Goal: Information Seeking & Learning: Find specific fact

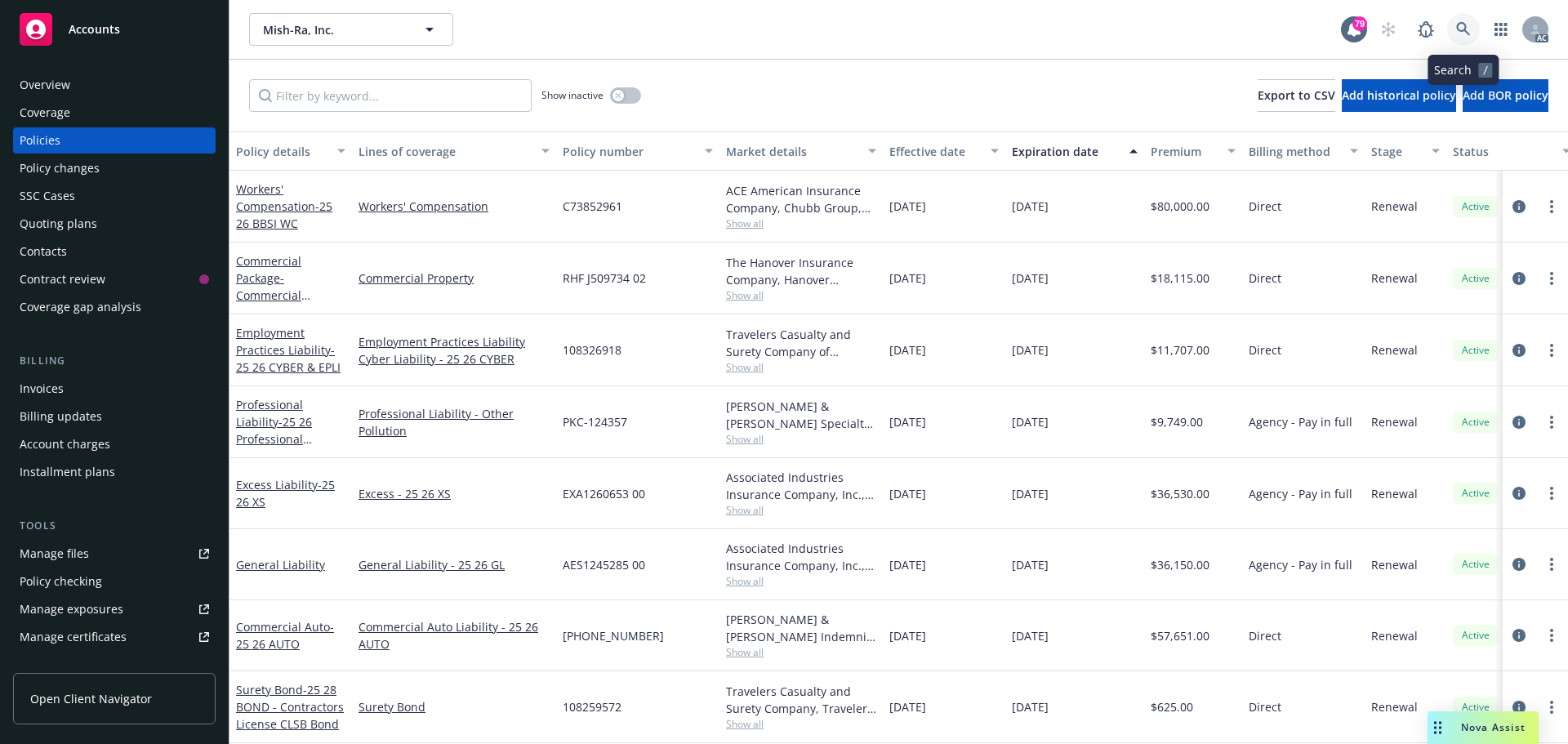
click at [1462, 26] on icon at bounding box center [1463, 29] width 14 height 14
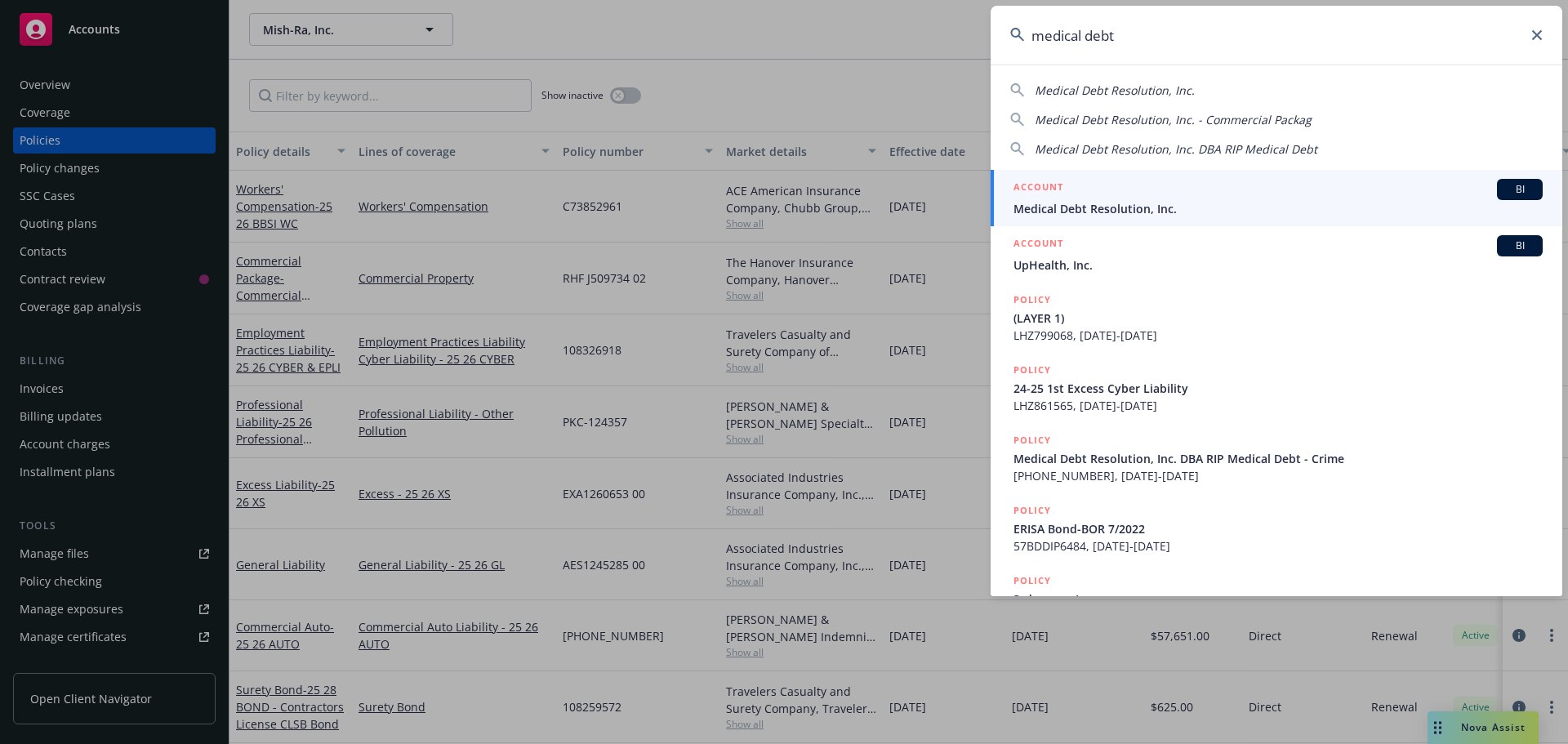
type input "medical debt"
click at [1297, 189] on div "ACCOUNT BI" at bounding box center [1278, 189] width 529 height 21
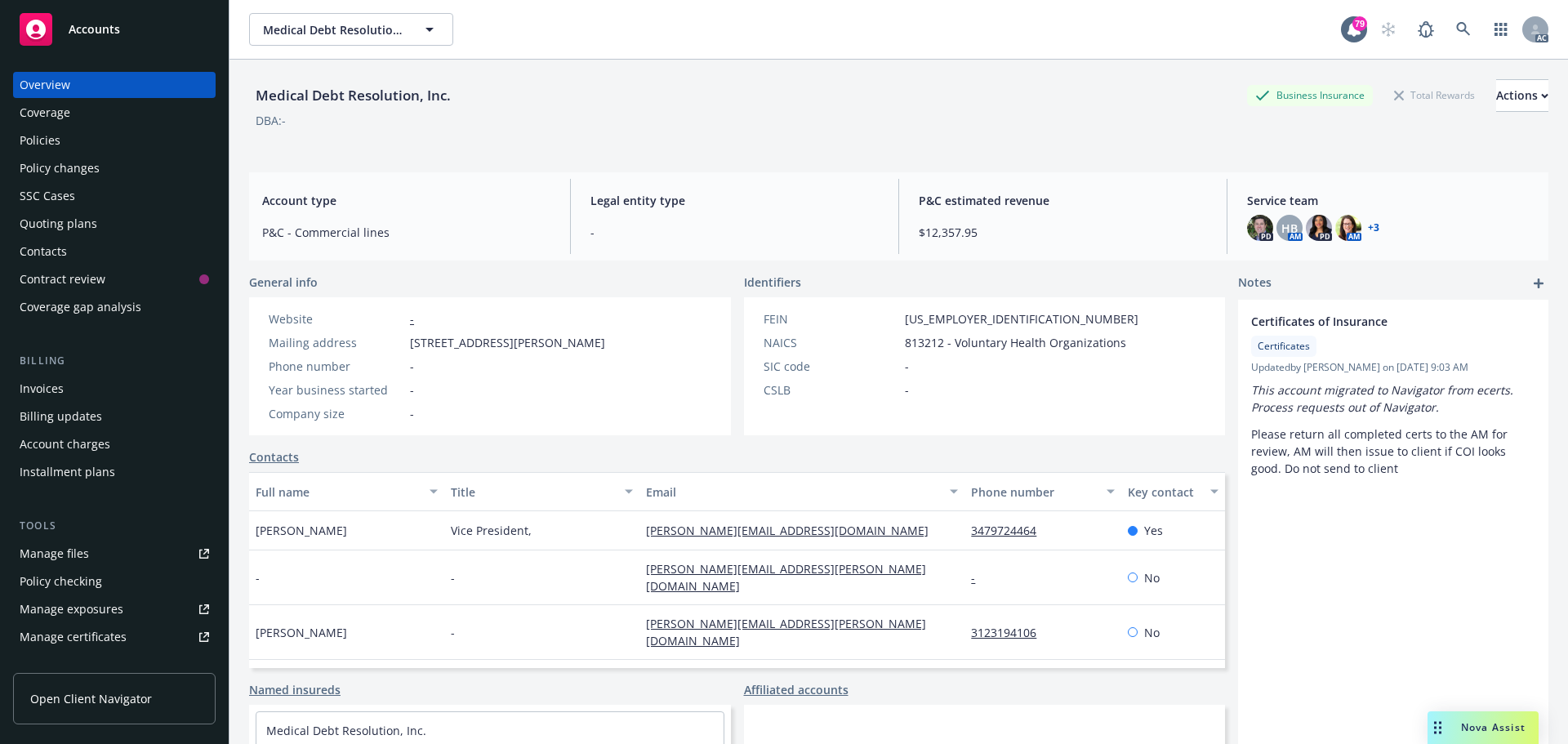
click at [94, 143] on div "Policies" at bounding box center [114, 141] width 189 height 27
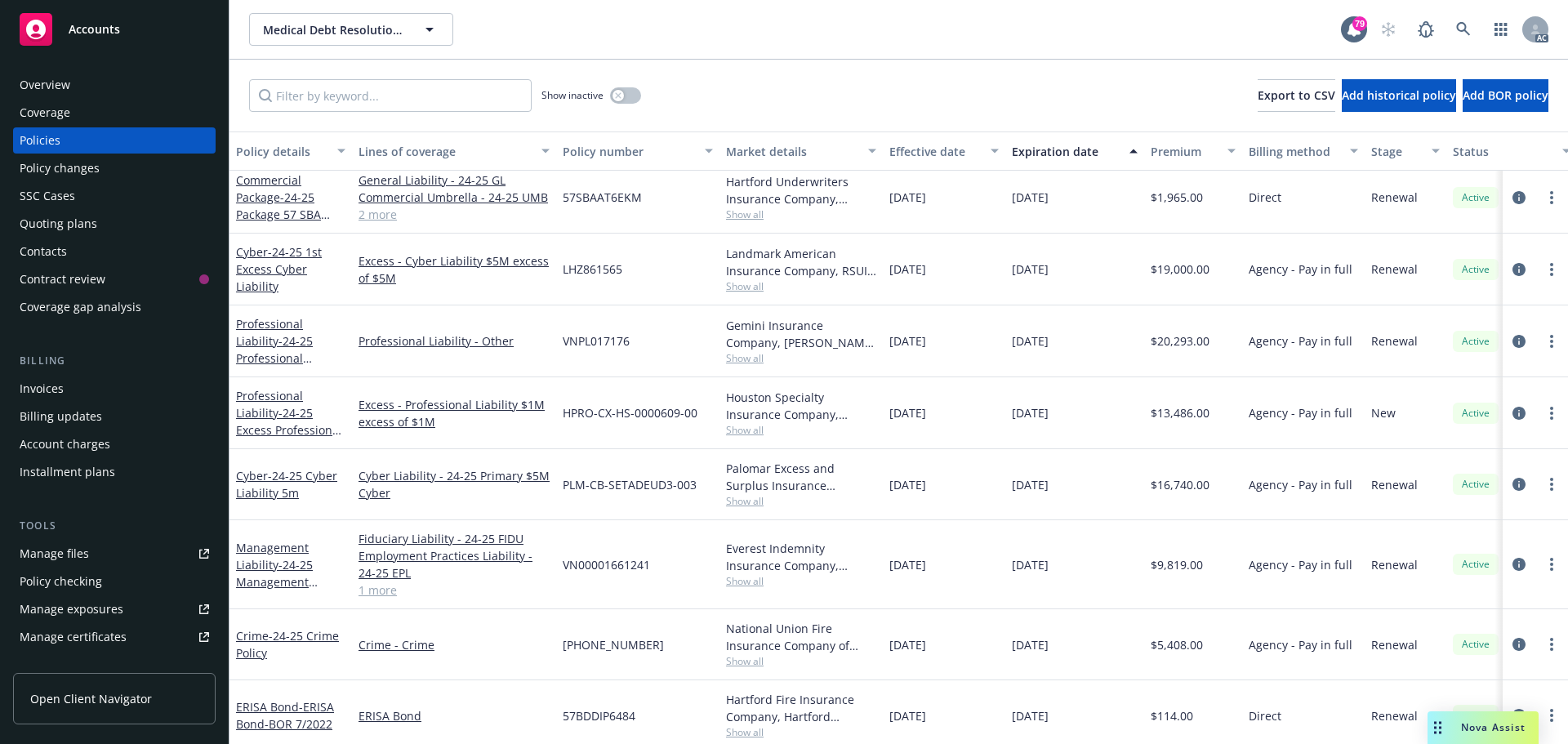
scroll to position [163, 0]
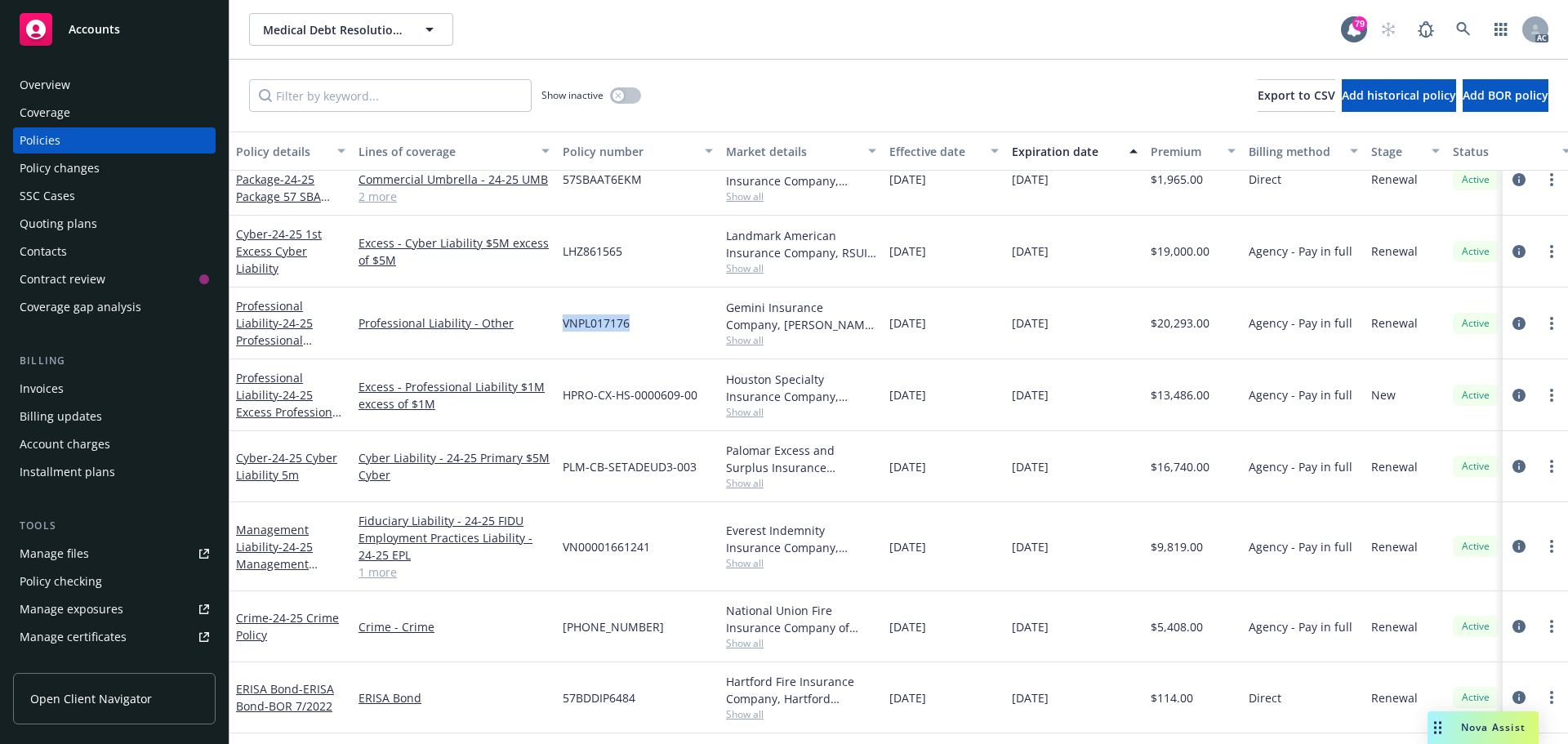
drag, startPoint x: 631, startPoint y: 324, endPoint x: 566, endPoint y: 324, distance: 65.0
click at [566, 324] on div "VNPL017176" at bounding box center [638, 324] width 163 height 72
copy span "VNPL017176"
click at [747, 345] on span "Show all" at bounding box center [801, 340] width 150 height 14
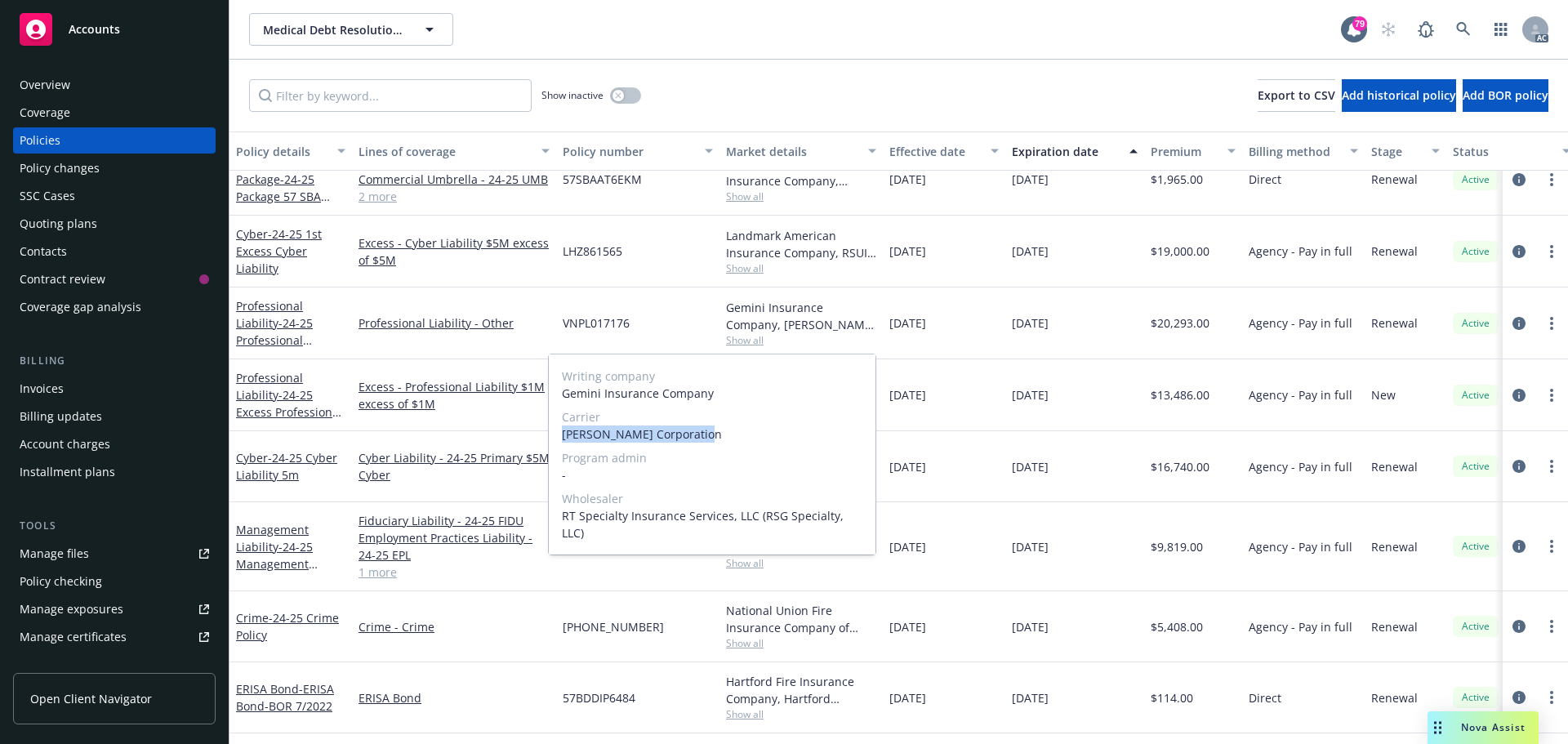
drag, startPoint x: 699, startPoint y: 435, endPoint x: 560, endPoint y: 435, distance: 139.0
click at [560, 435] on div "Writing company Gemini Insurance Company Carrier [PERSON_NAME] Corporation Prog…" at bounding box center [713, 454] width 327 height 200
copy span "[PERSON_NAME] Corporation"
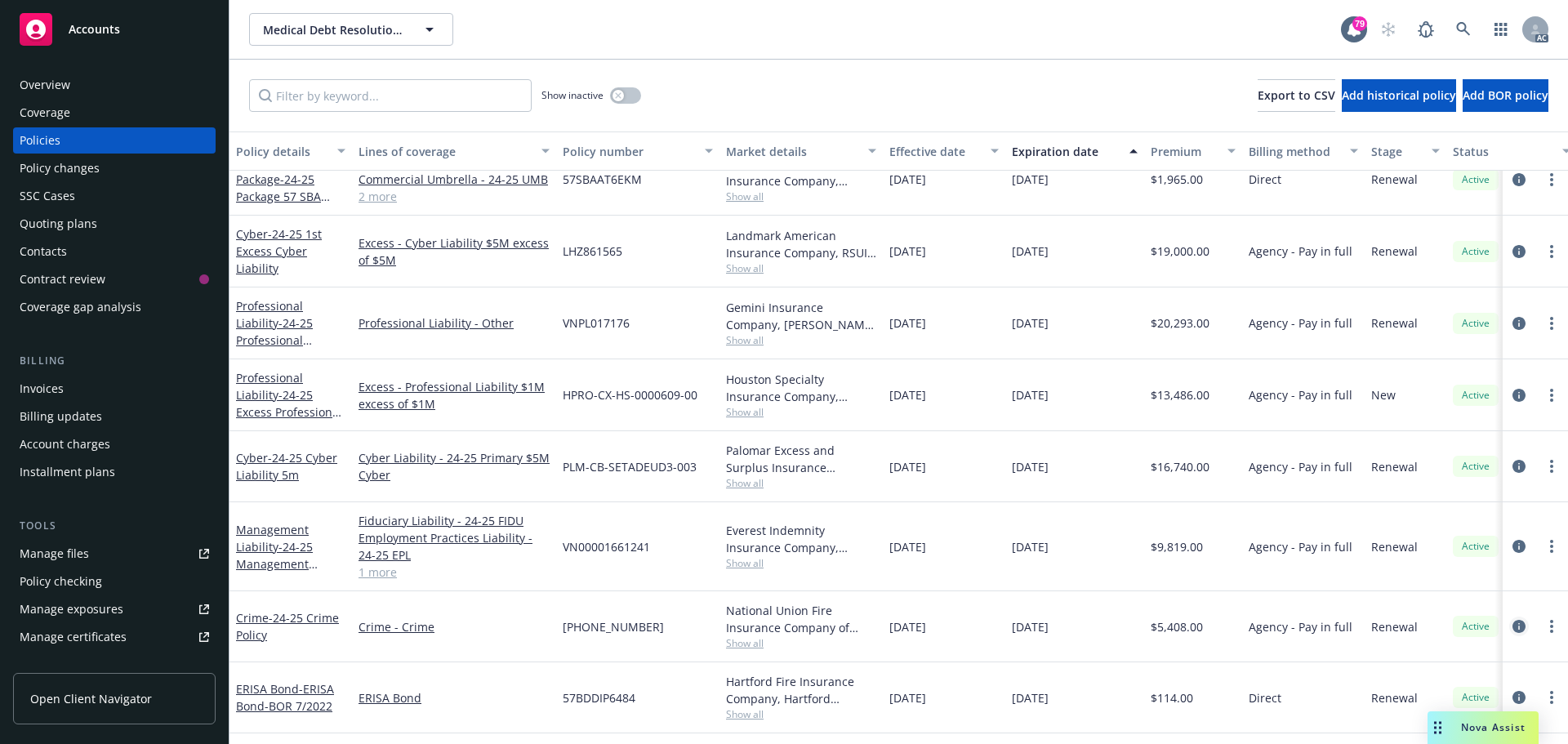
click at [1513, 626] on icon "circleInformation" at bounding box center [1520, 626] width 13 height 13
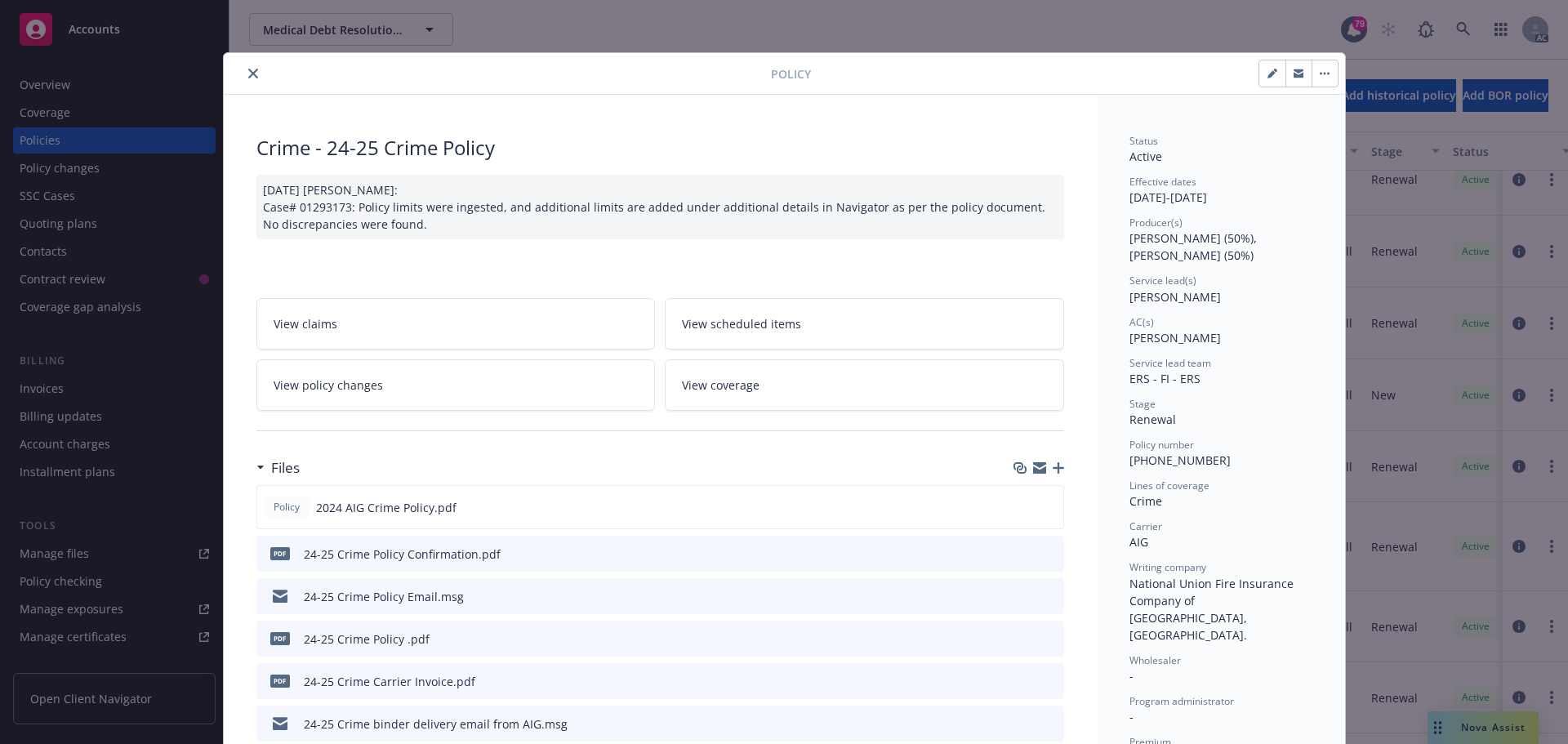
click at [248, 70] on icon "close" at bounding box center [253, 73] width 10 height 10
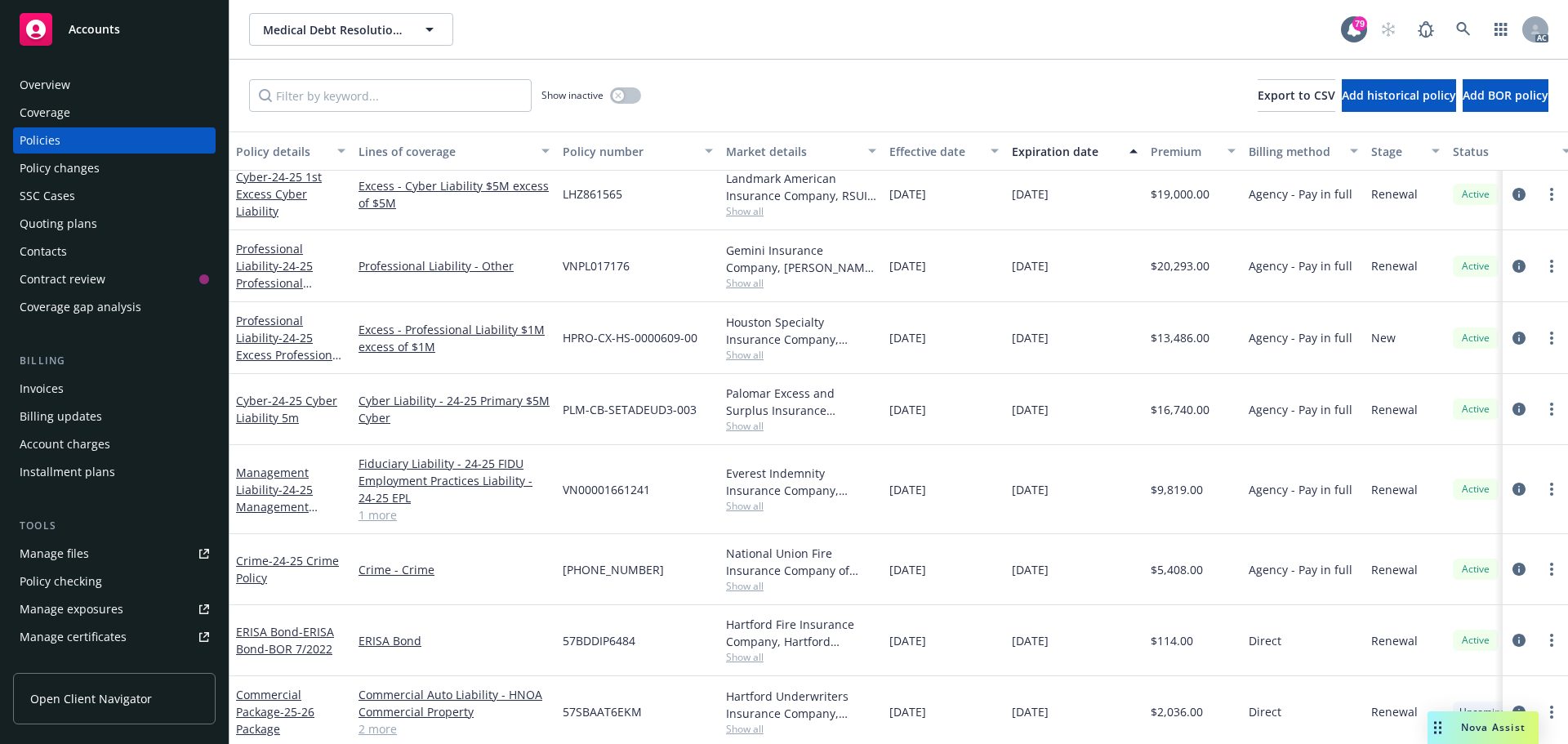
scroll to position [231, 0]
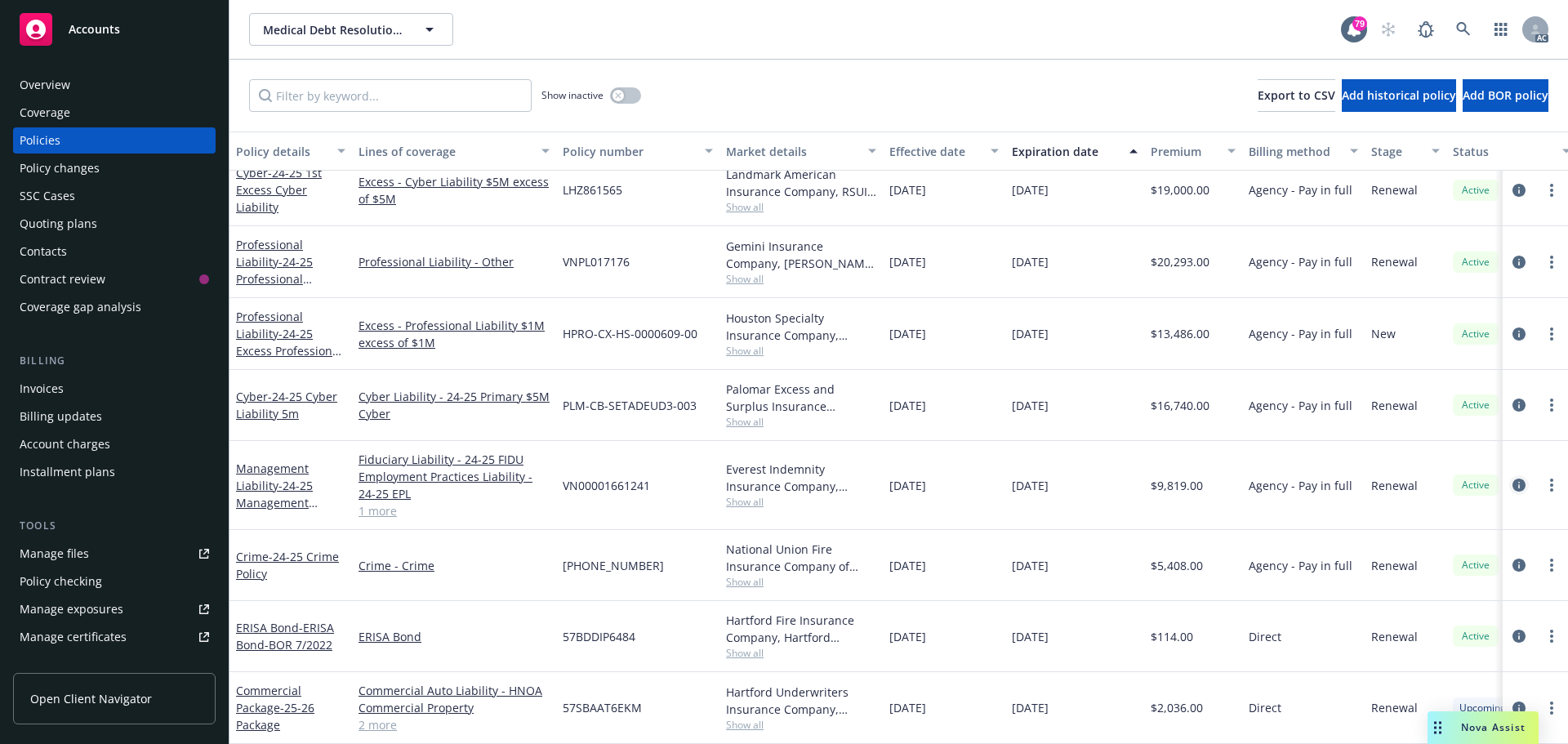
click at [1513, 479] on icon "circleInformation" at bounding box center [1520, 486] width 13 height 13
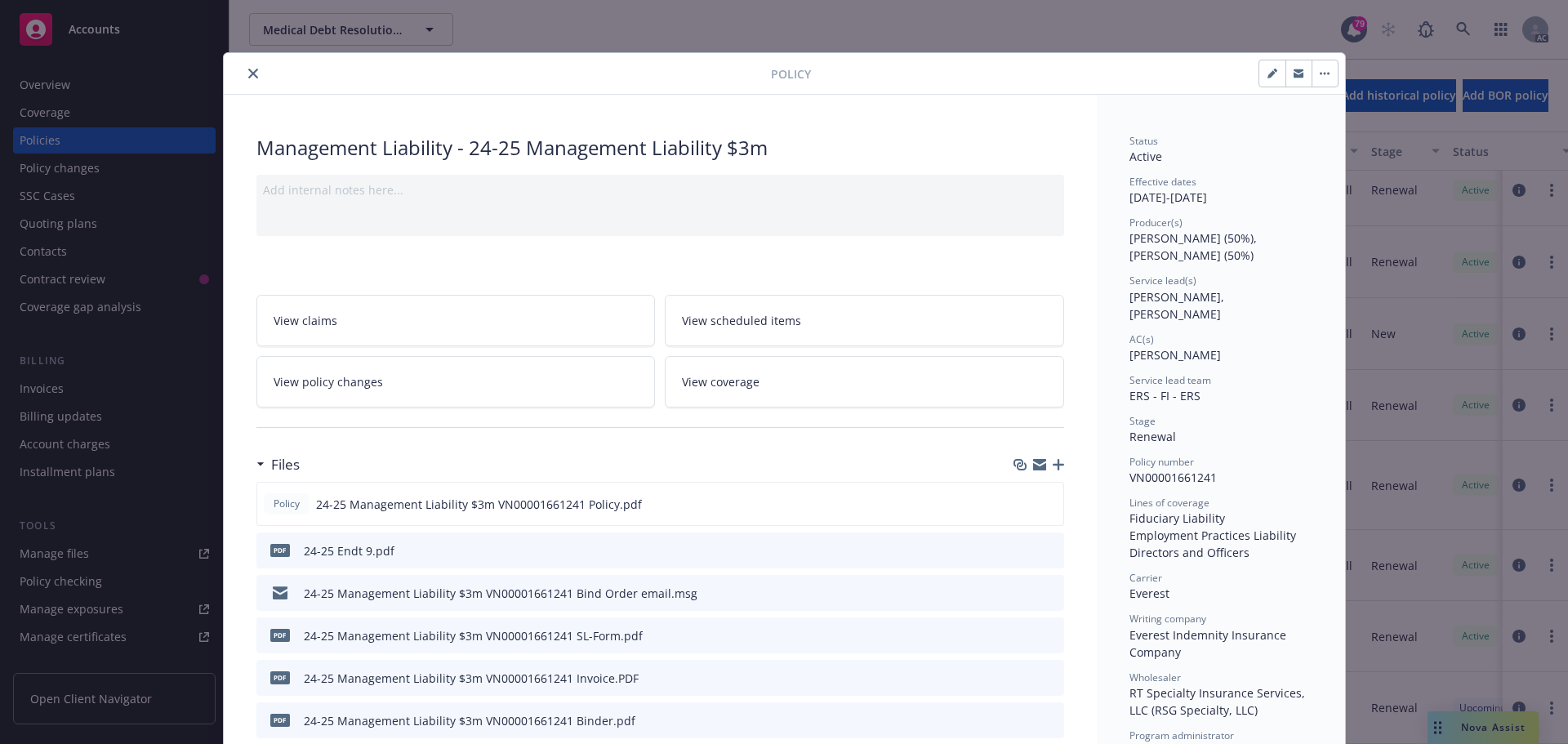
click at [244, 66] on button "close" at bounding box center [253, 73] width 20 height 20
